Goal: Transaction & Acquisition: Purchase product/service

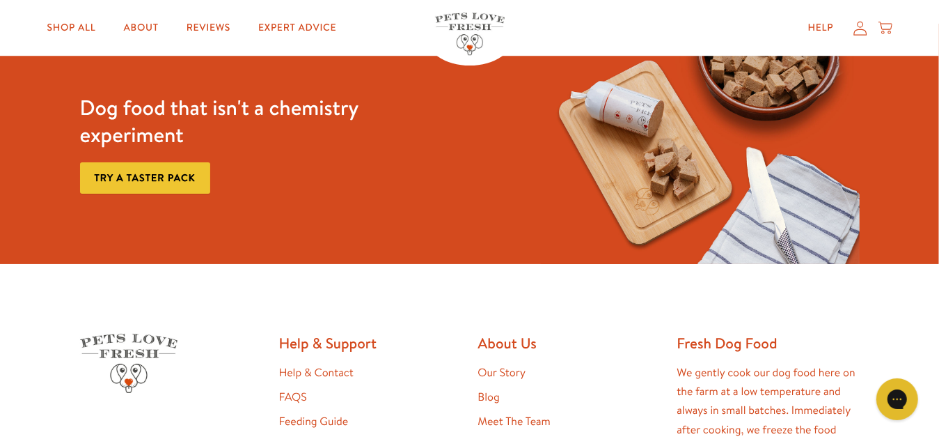
scroll to position [2496, 0]
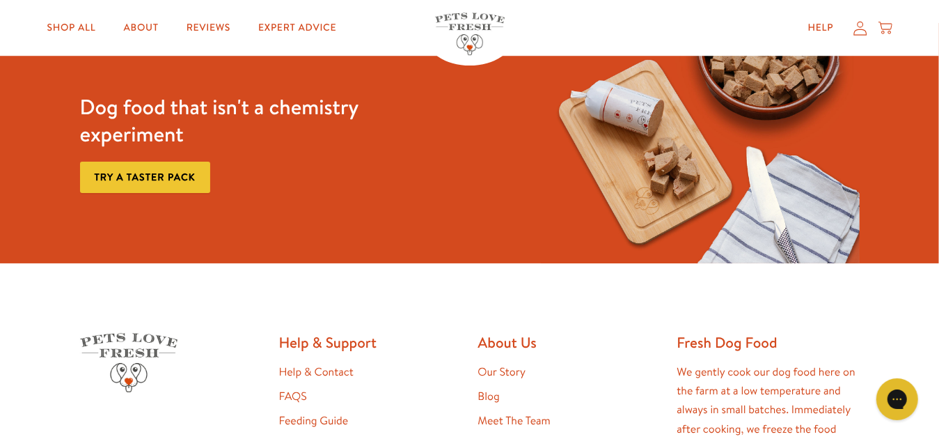
click at [150, 173] on link "Try a taster pack" at bounding box center [145, 177] width 130 height 31
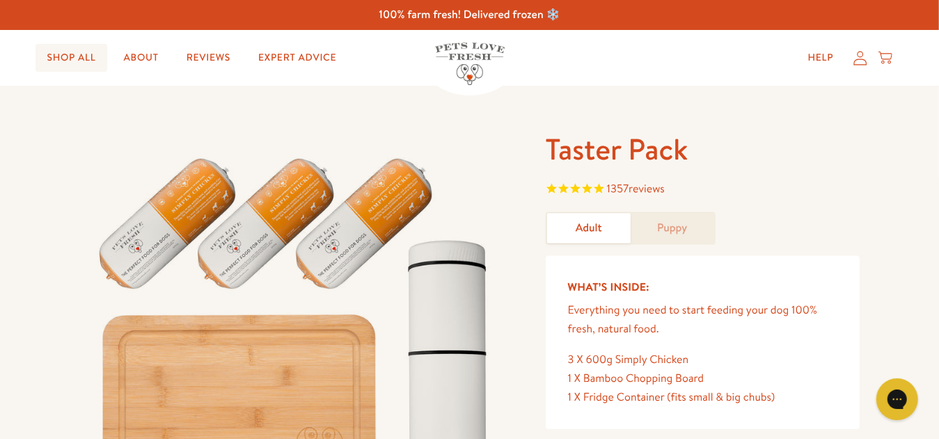
click at [72, 55] on link "Shop All" at bounding box center [71, 58] width 71 height 28
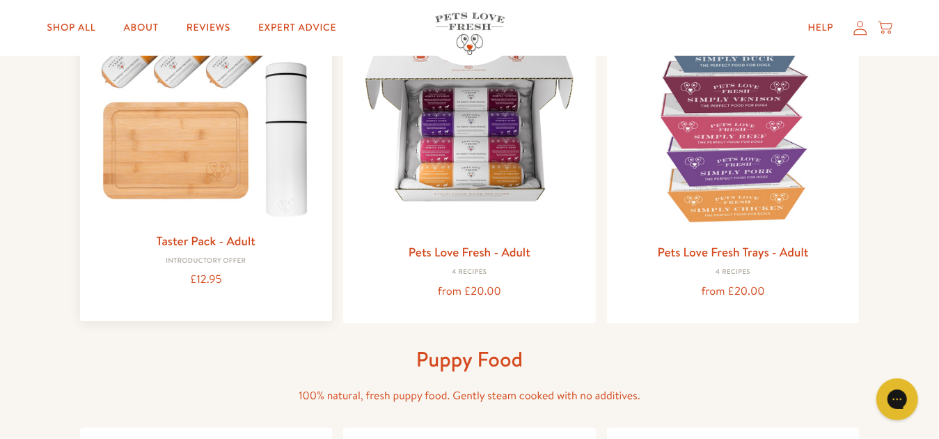
scroll to position [219, 0]
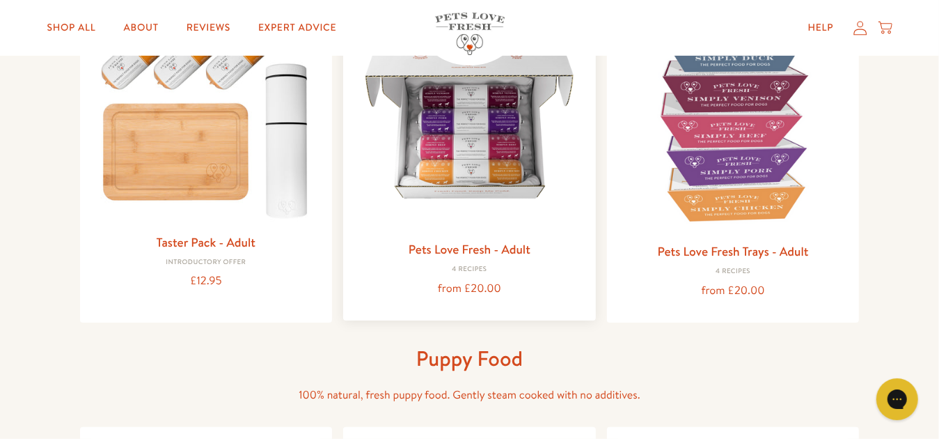
click at [460, 134] on img at bounding box center [469, 118] width 230 height 230
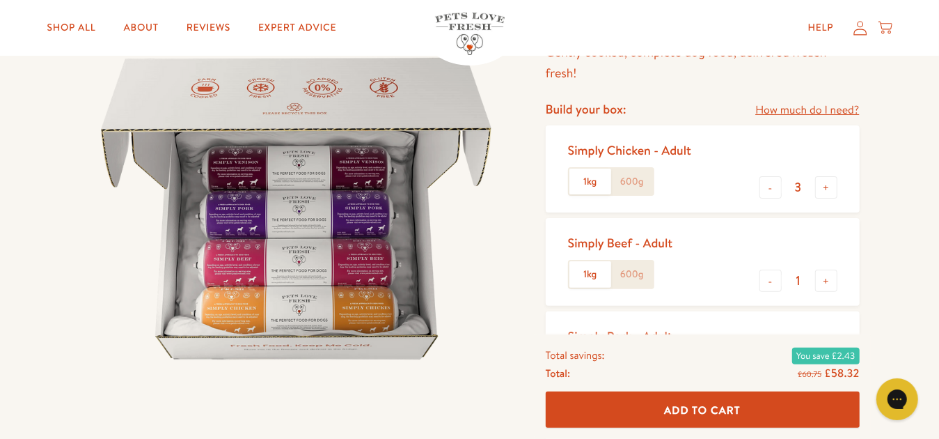
scroll to position [139, 0]
click at [635, 178] on label "600g" at bounding box center [632, 180] width 42 height 26
click at [0, 0] on input "600g" at bounding box center [0, 0] width 0 height 0
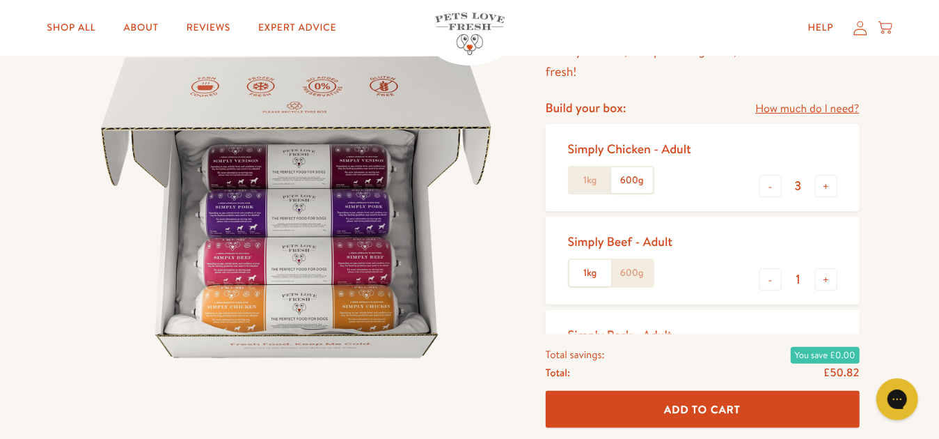
click at [592, 182] on label "1kg" at bounding box center [590, 180] width 42 height 26
click at [0, 0] on input "1kg" at bounding box center [0, 0] width 0 height 0
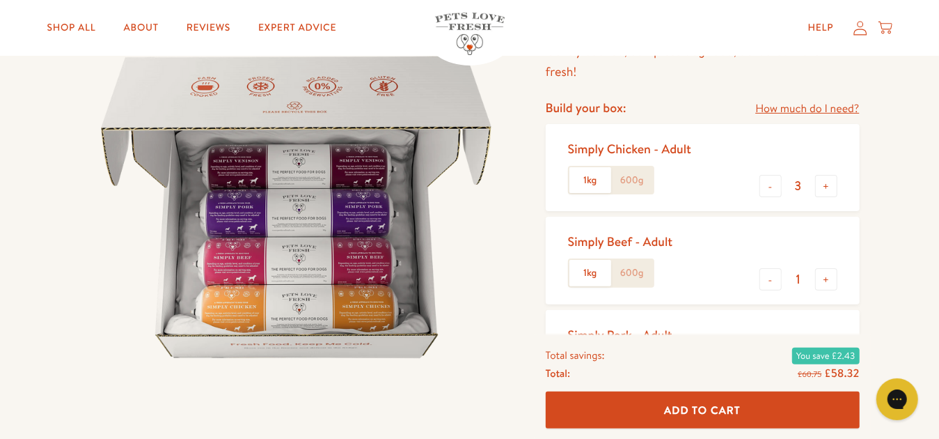
click at [627, 180] on label "600g" at bounding box center [632, 180] width 42 height 26
click at [0, 0] on input "600g" at bounding box center [0, 0] width 0 height 0
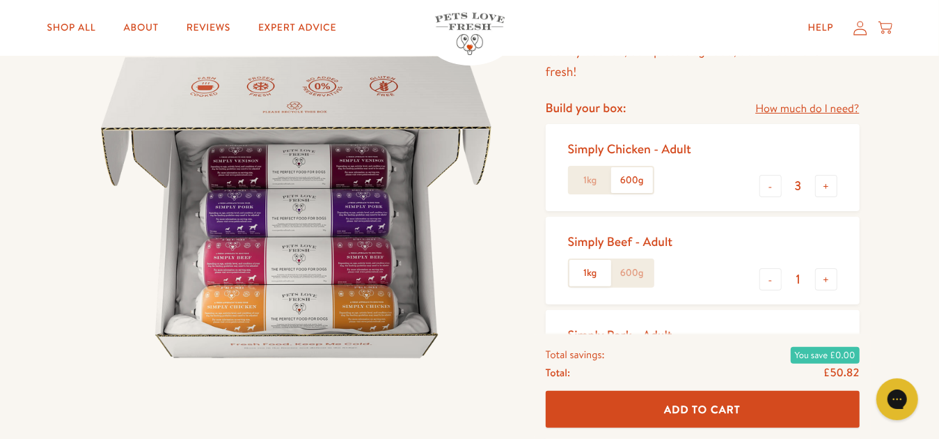
click at [590, 182] on label "1kg" at bounding box center [590, 180] width 42 height 26
click at [0, 0] on input "1kg" at bounding box center [0, 0] width 0 height 0
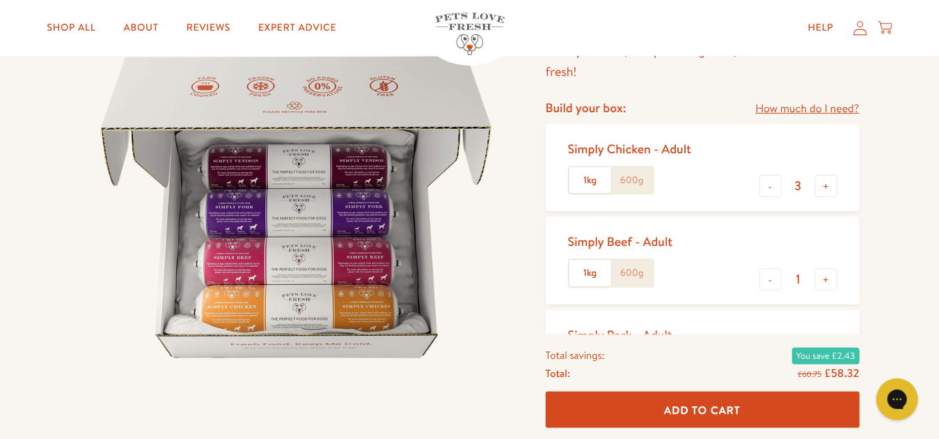
click at [634, 180] on label "600g" at bounding box center [632, 180] width 42 height 26
click at [0, 0] on input "600g" at bounding box center [0, 0] width 0 height 0
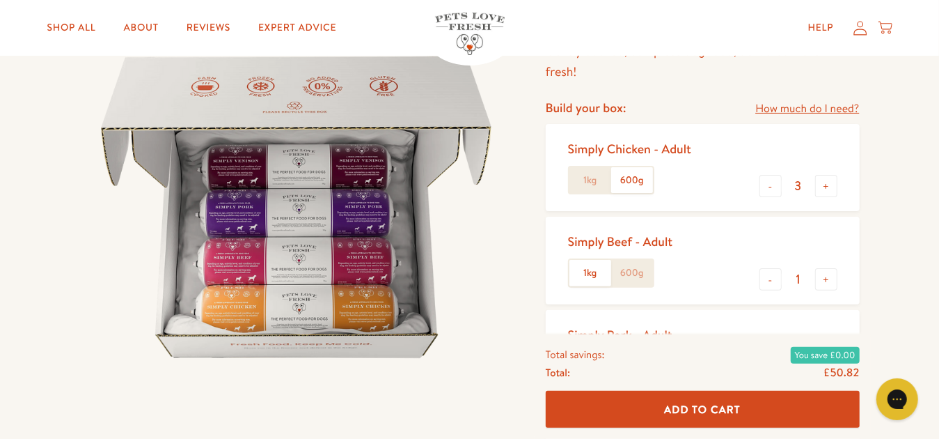
click at [586, 178] on label "1kg" at bounding box center [590, 180] width 42 height 26
click at [0, 0] on input "1kg" at bounding box center [0, 0] width 0 height 0
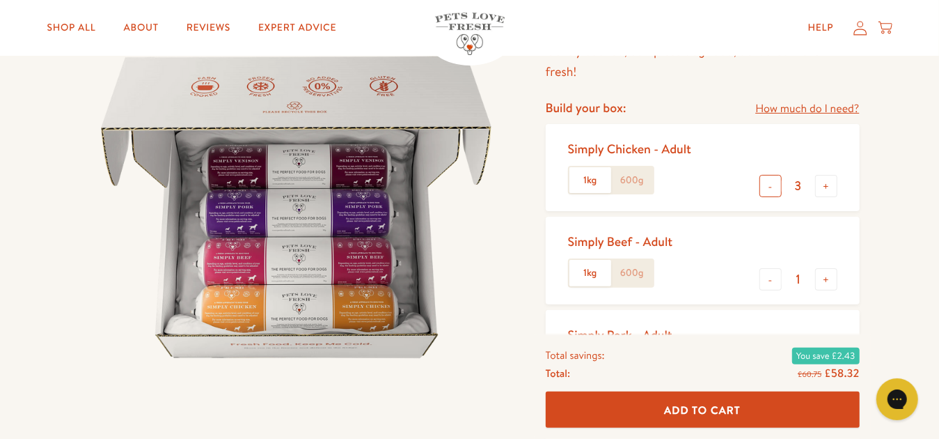
click at [771, 190] on button "-" at bounding box center [771, 186] width 22 height 22
type input "1"
click at [801, 109] on link "How much do I need?" at bounding box center [807, 109] width 104 height 19
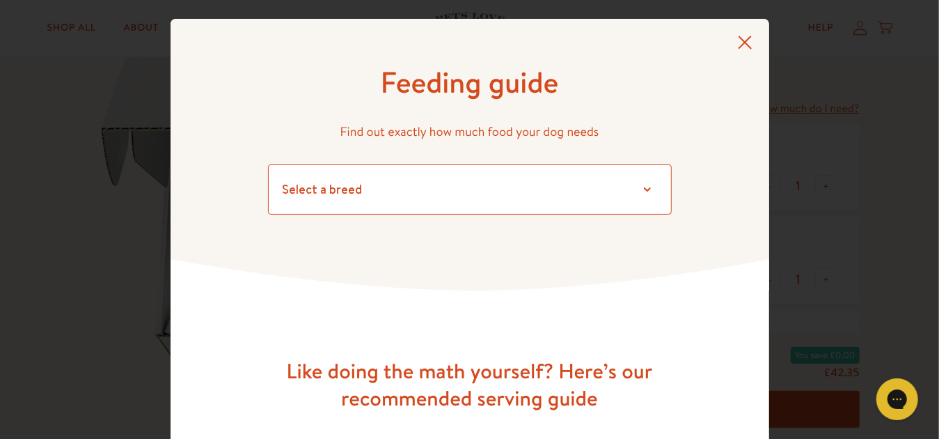
click at [301, 187] on select "Select a breed Affenpinscher Afghan hound Airedale terrier Akita Alaskan Malamu…" at bounding box center [470, 189] width 404 height 50
click at [331, 187] on select "Select a breed Affenpinscher Afghan hound Airedale terrier Akita Alaskan Malamu…" at bounding box center [470, 189] width 404 height 50
click at [643, 187] on select "Select a breed Affenpinscher Afghan hound Airedale terrier Akita Alaskan Malamu…" at bounding box center [470, 189] width 404 height 50
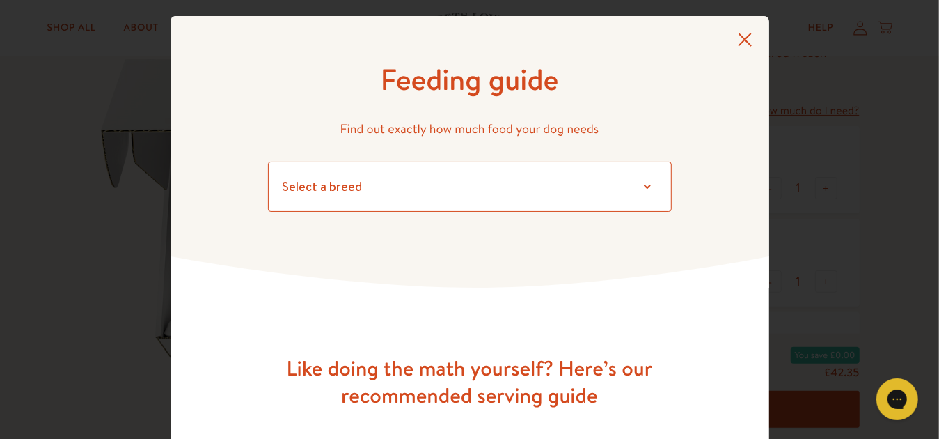
click at [296, 185] on select "Select a breed Affenpinscher Afghan hound Airedale terrier Akita Alaskan Malamu…" at bounding box center [470, 187] width 404 height 50
click at [291, 189] on select "Select a breed Affenpinscher Afghan hound Airedale terrier Akita Alaskan Malamu…" at bounding box center [470, 186] width 404 height 50
select select "13"
click at [268, 161] on select "Select a breed Affenpinscher Afghan hound Airedale terrier Akita Alaskan Malamu…" at bounding box center [470, 186] width 404 height 50
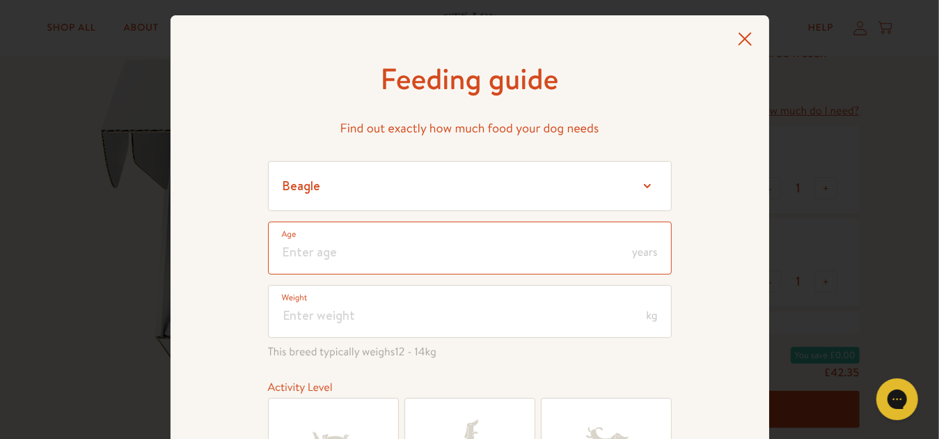
click at [311, 254] on input "number" at bounding box center [470, 247] width 404 height 53
type input "5"
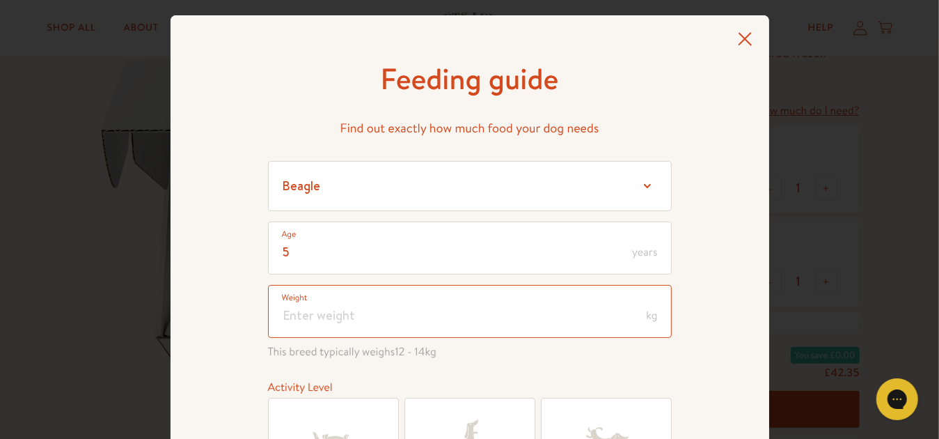
click at [296, 319] on input "number" at bounding box center [470, 311] width 404 height 53
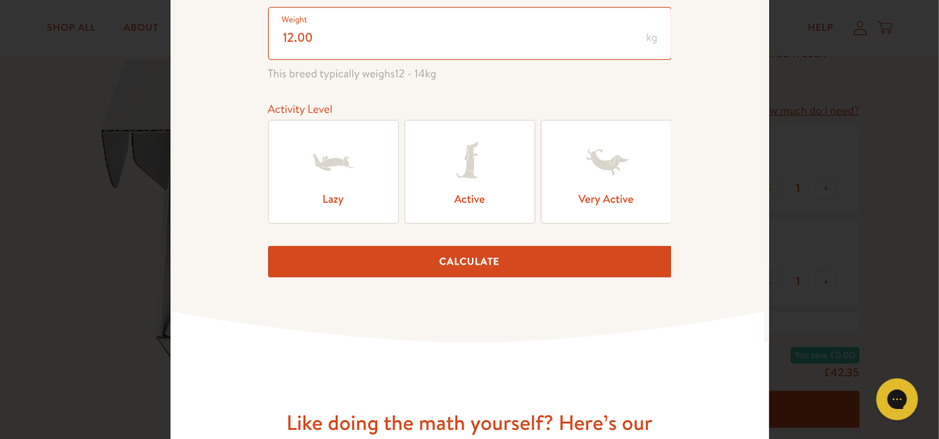
scroll to position [282, 0]
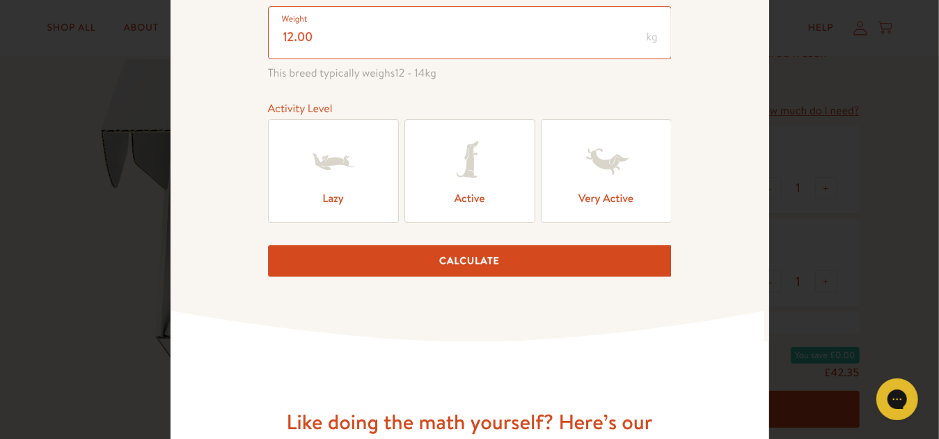
type input "12.00"
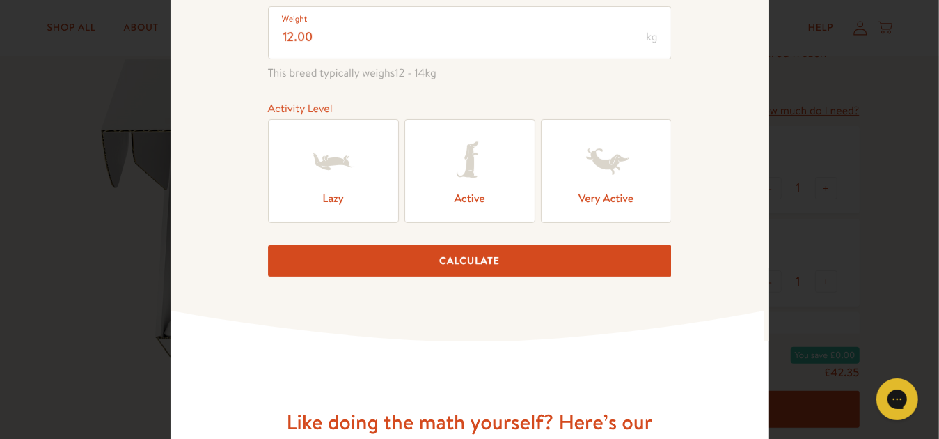
click at [431, 166] on label "Active" at bounding box center [469, 171] width 131 height 104
click at [0, 0] on input "Active" at bounding box center [0, 0] width 0 height 0
click at [430, 258] on button "Calculate" at bounding box center [470, 260] width 404 height 31
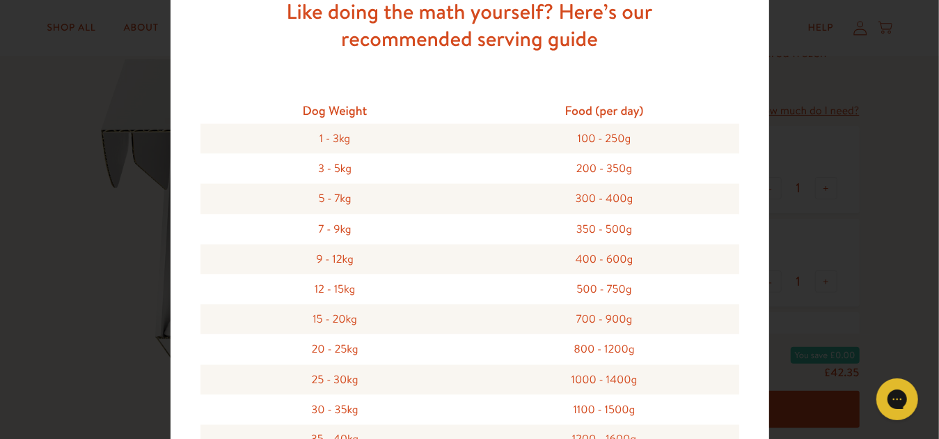
scroll to position [1246, 0]
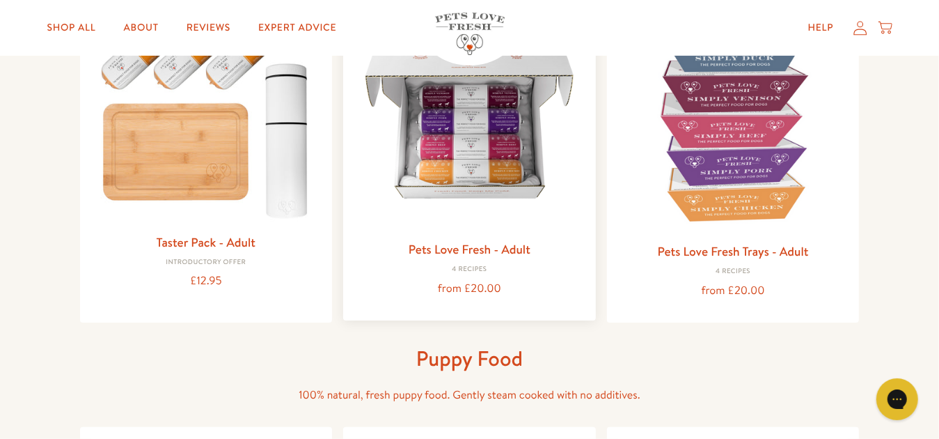
click at [484, 166] on img at bounding box center [469, 118] width 230 height 230
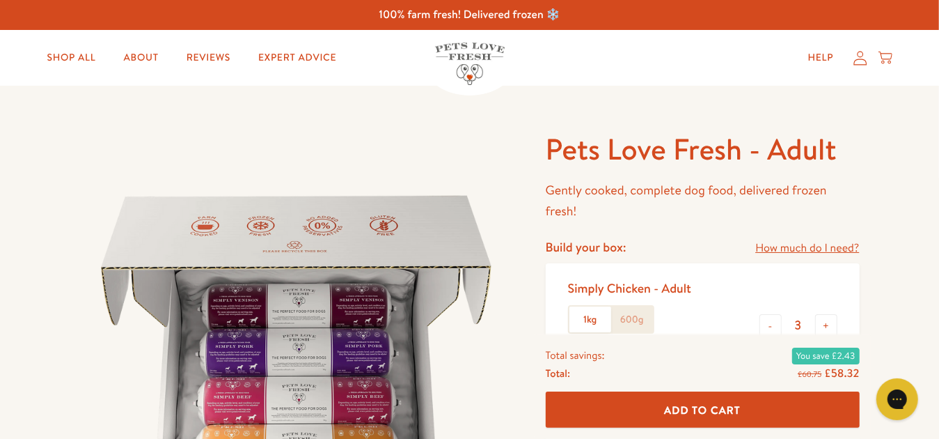
click at [627, 314] on label "600g" at bounding box center [632, 319] width 42 height 26
click at [0, 0] on input "600g" at bounding box center [0, 0] width 0 height 0
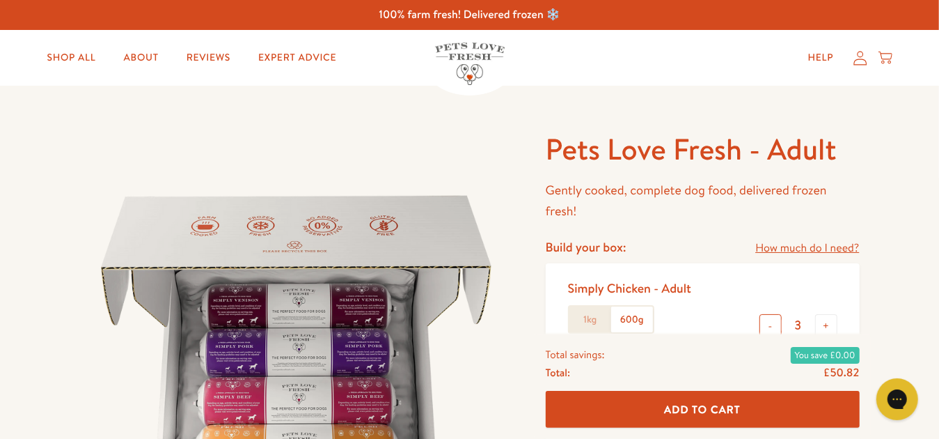
click at [771, 324] on button "-" at bounding box center [771, 325] width 22 height 22
type input "1"
